Goal: Find contact information: Find contact information

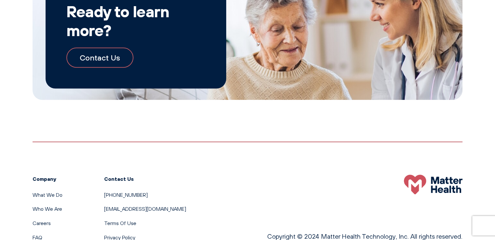
scroll to position [735, 0]
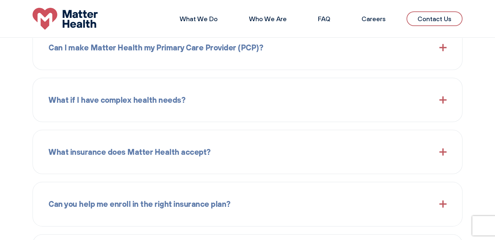
scroll to position [739, 0]
click at [439, 18] on link "Contact Us" at bounding box center [434, 18] width 56 height 15
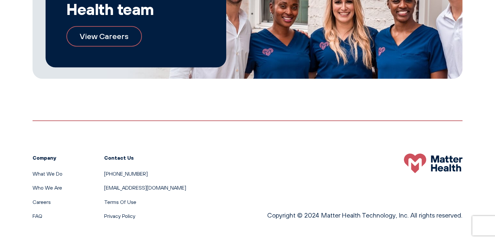
scroll to position [455, 0]
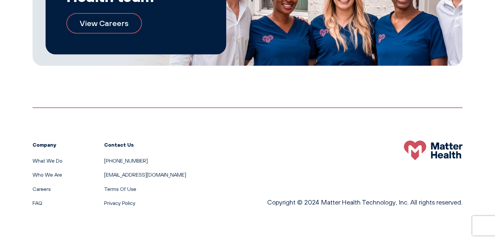
click at [113, 24] on link "View Careers" at bounding box center [103, 23] width 75 height 20
